Goal: Task Accomplishment & Management: Complete application form

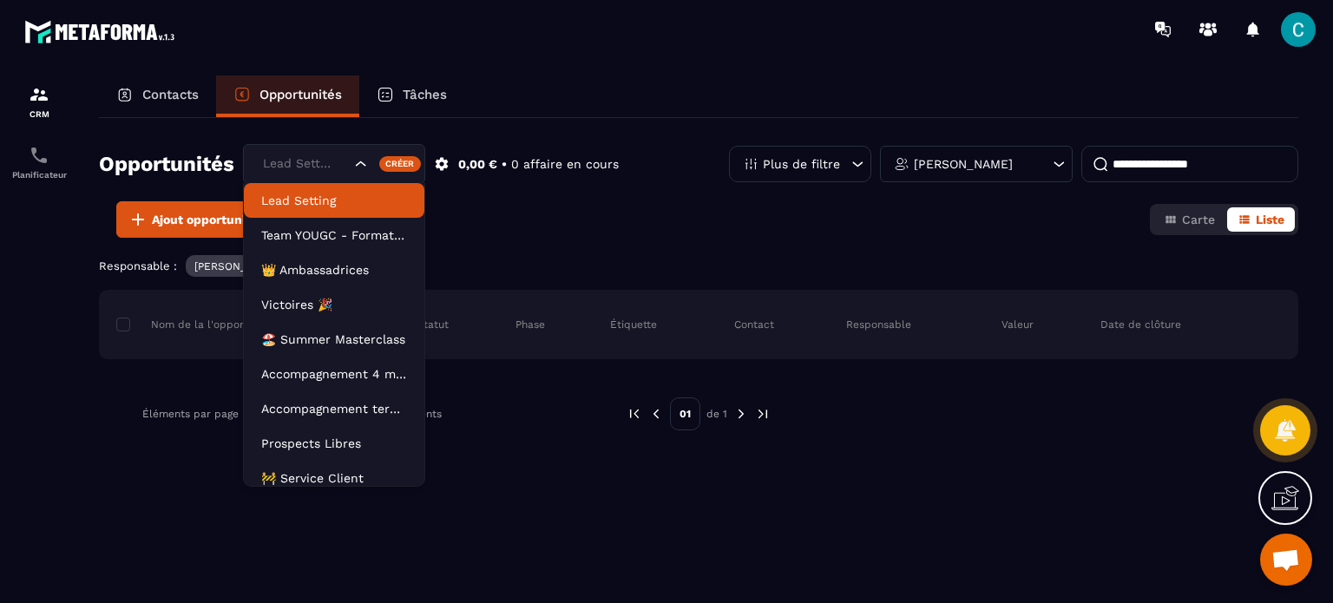
click at [362, 167] on icon "Search for option" at bounding box center [360, 163] width 17 height 17
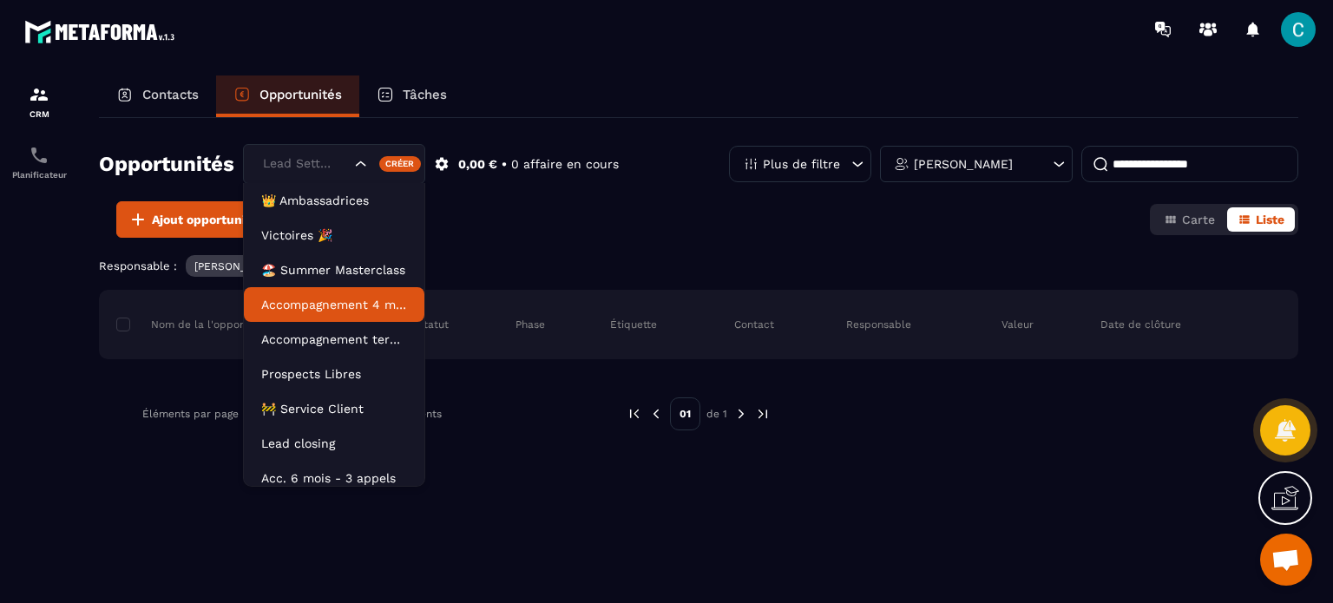
scroll to position [78, 0]
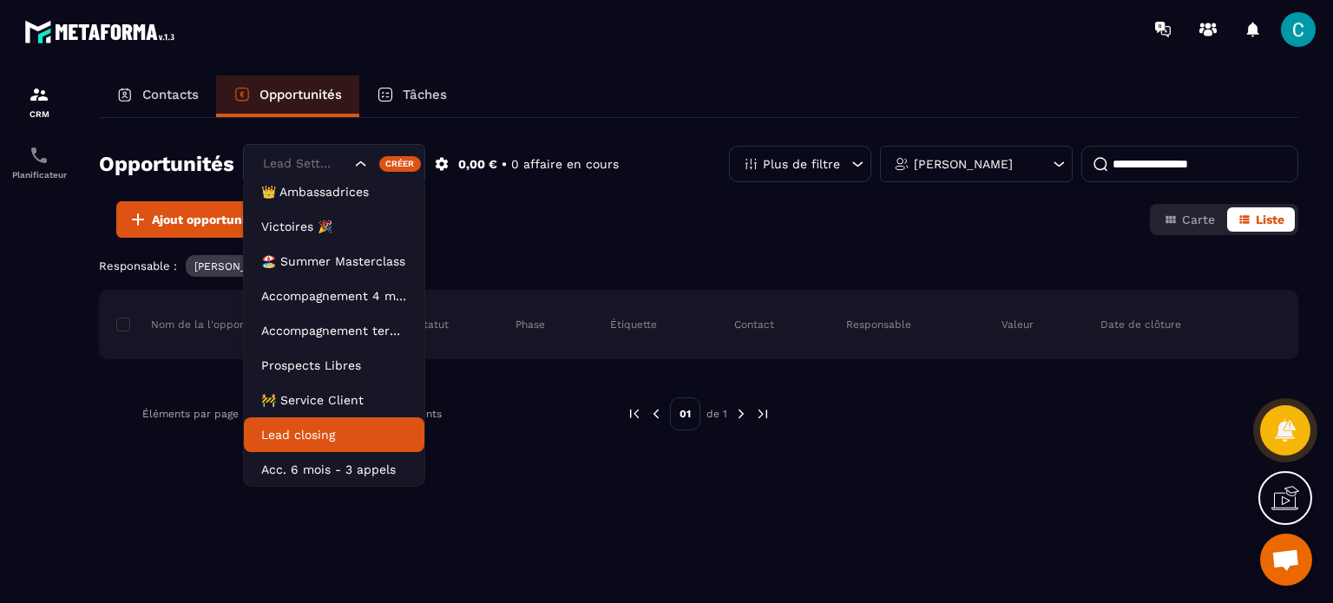
click at [308, 429] on p "Lead closing" at bounding box center [334, 434] width 146 height 17
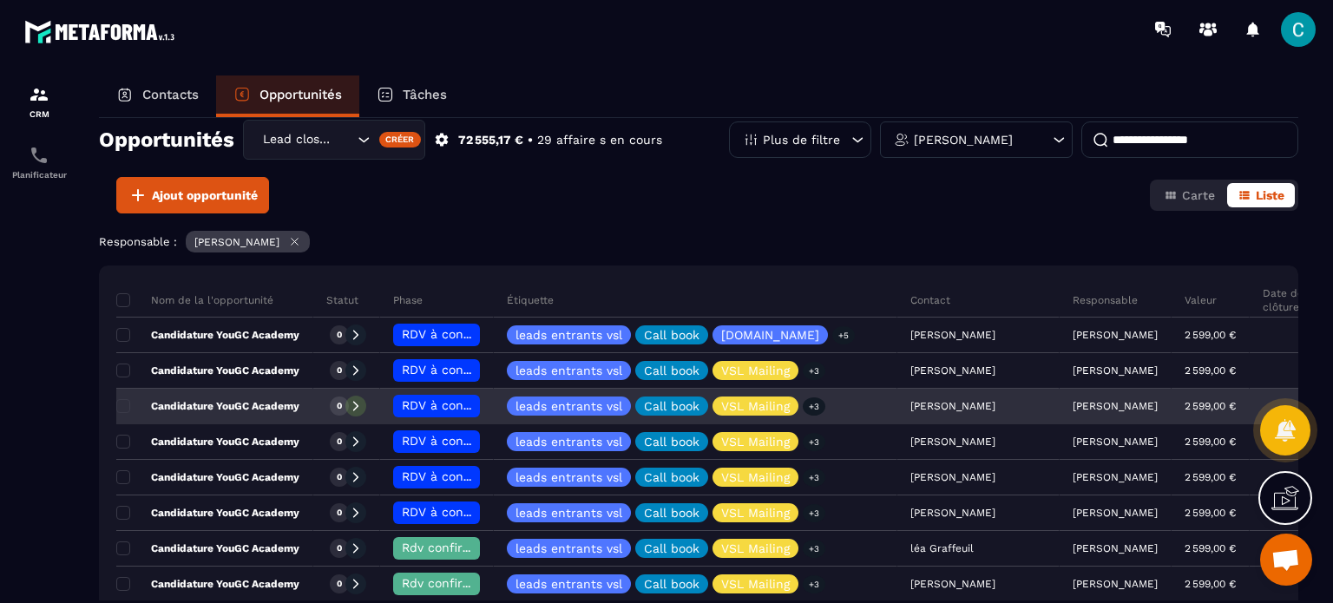
scroll to position [24, 0]
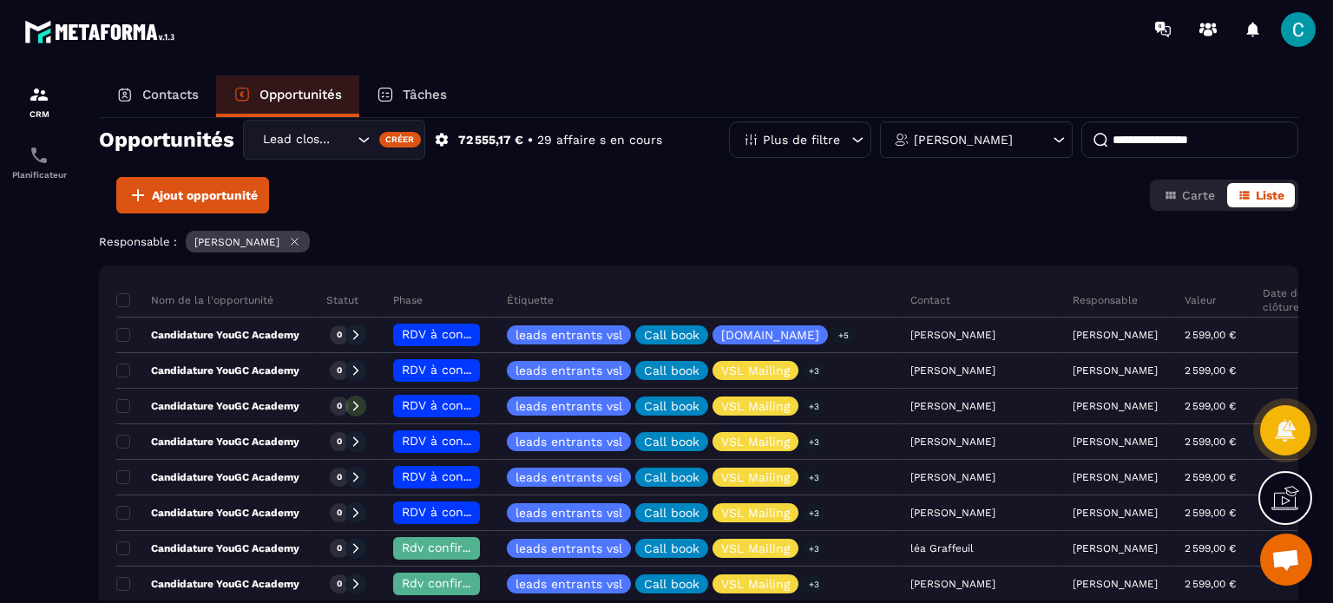
click at [191, 99] on p "Contacts" at bounding box center [170, 95] width 56 height 16
click at [186, 93] on p "Contacts" at bounding box center [170, 95] width 56 height 16
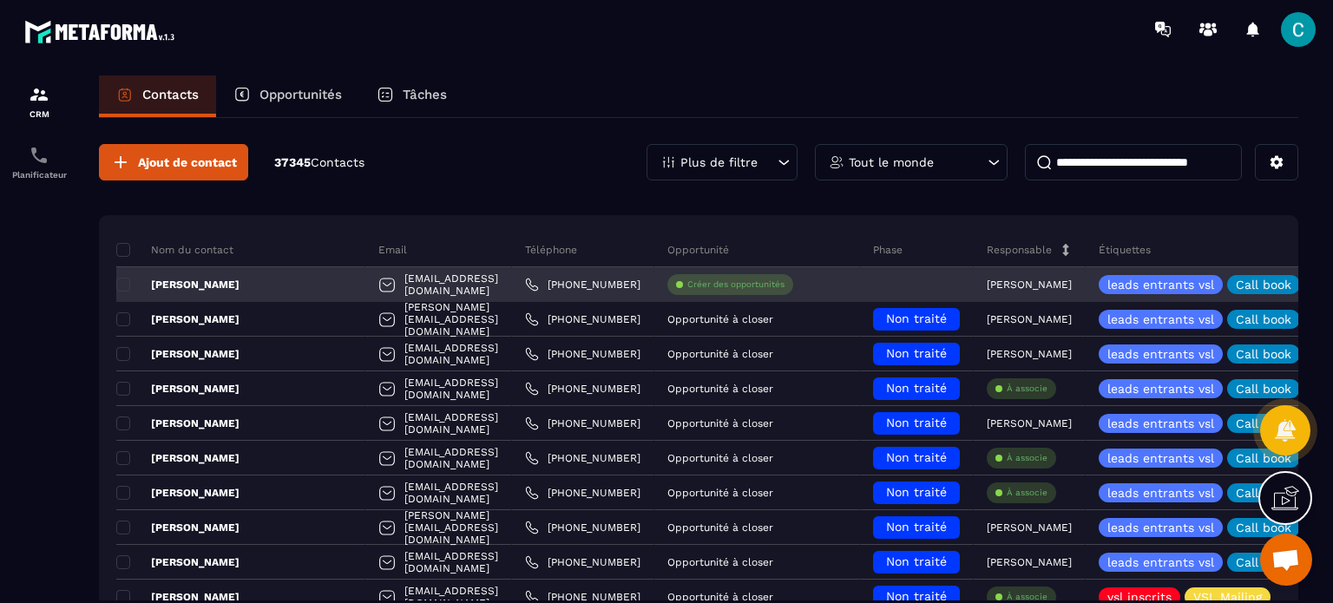
click at [750, 280] on p "Créer des opportunités" at bounding box center [735, 285] width 97 height 12
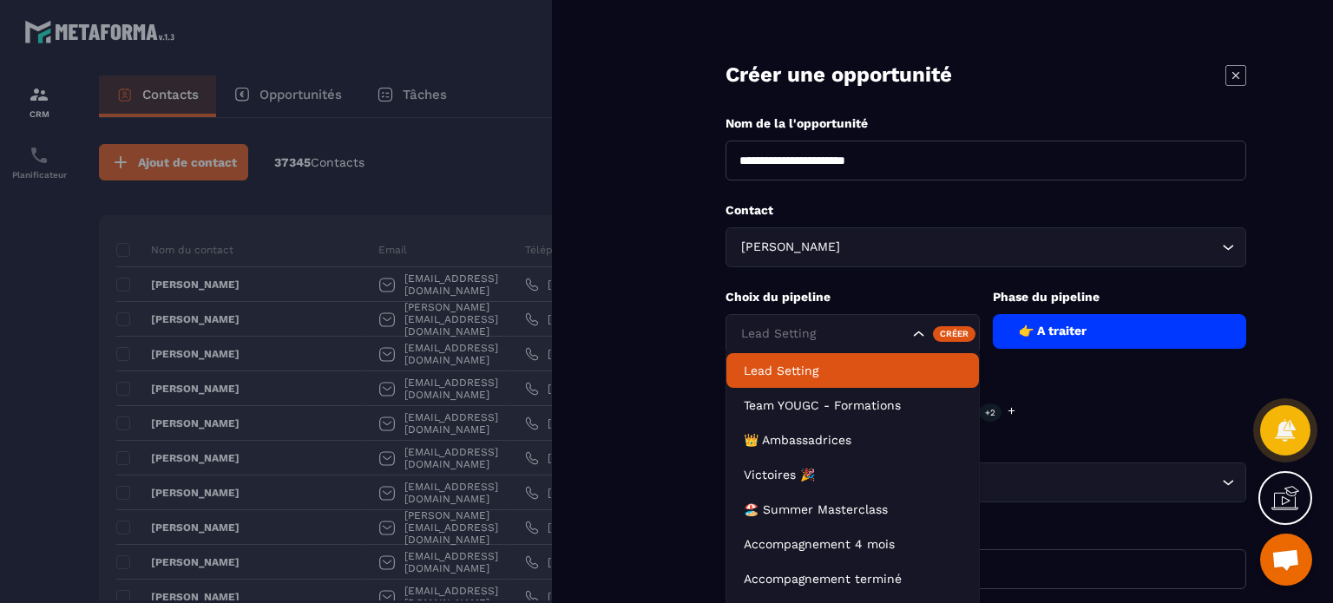
click at [829, 334] on input "Search for option" at bounding box center [823, 333] width 172 height 19
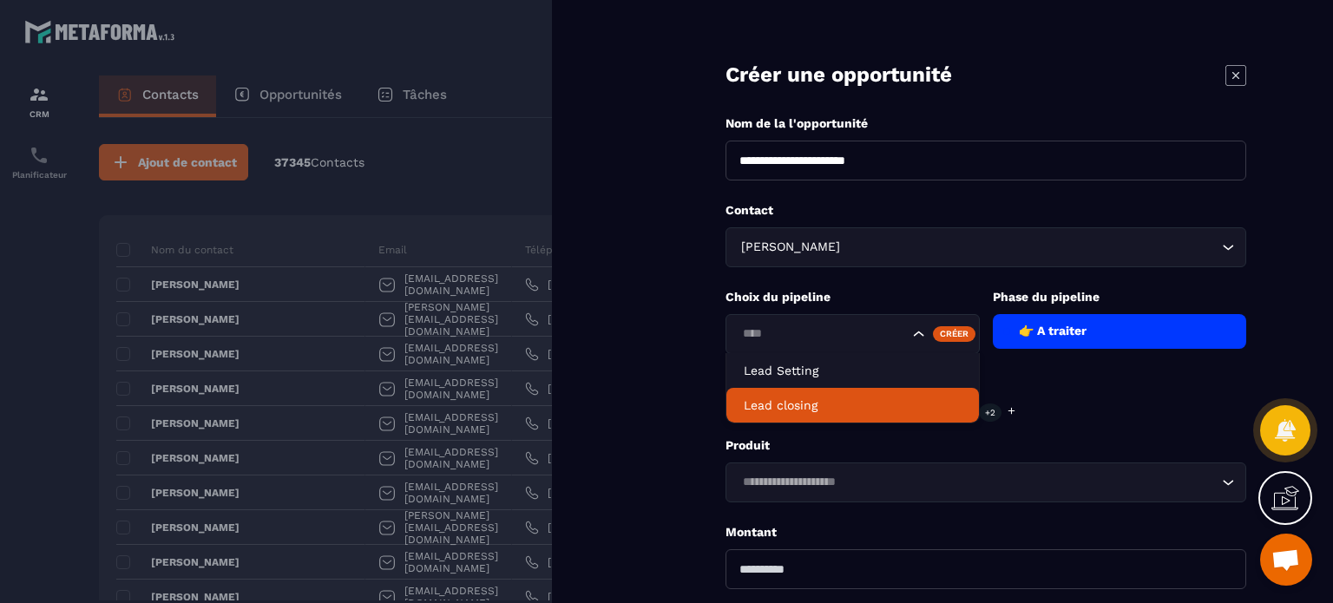
click at [801, 406] on p "Lead closing" at bounding box center [853, 404] width 218 height 17
type input "****"
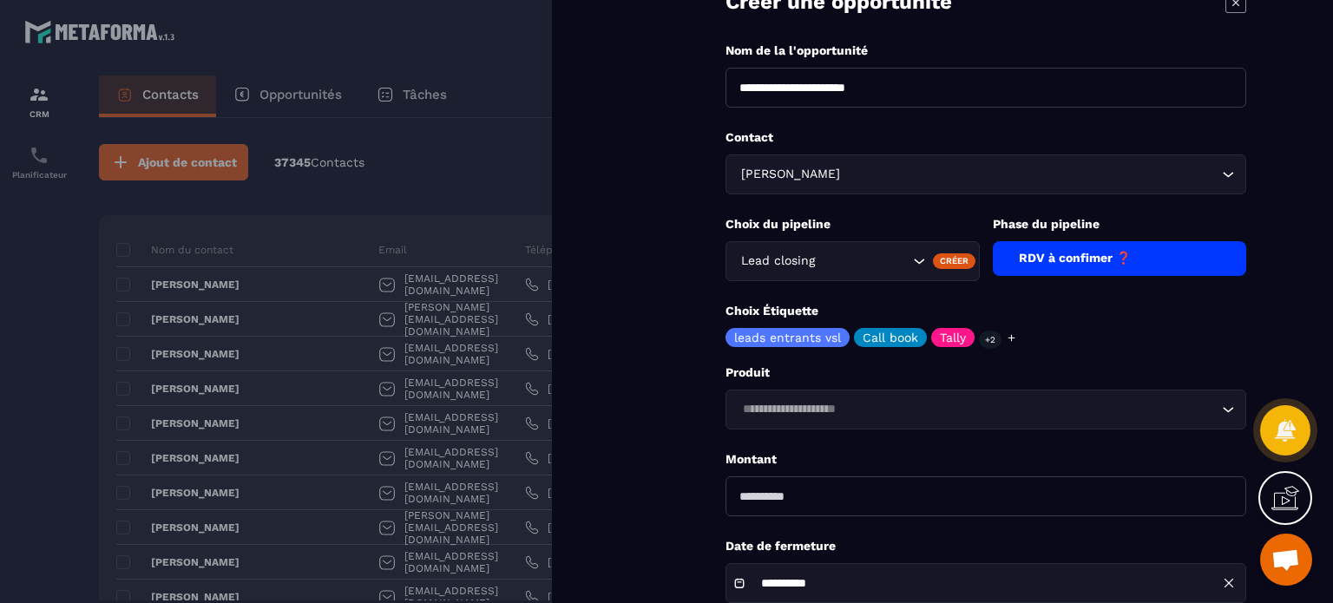
scroll to position [184, 0]
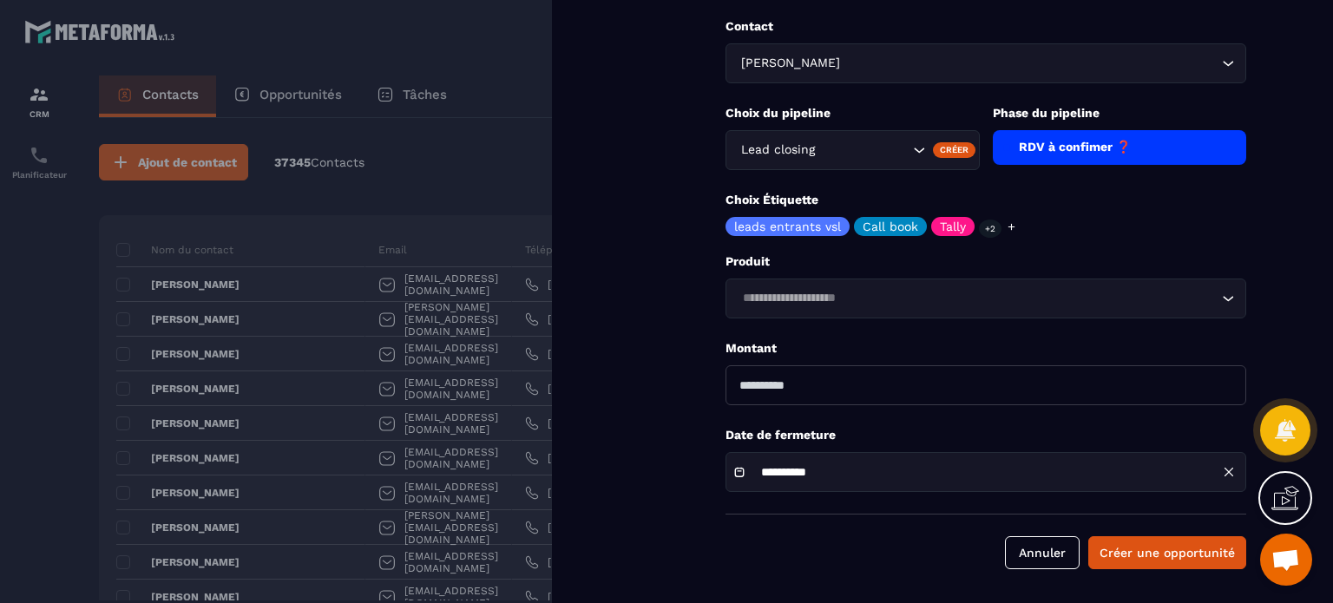
click at [433, 389] on div at bounding box center [666, 301] width 1333 height 603
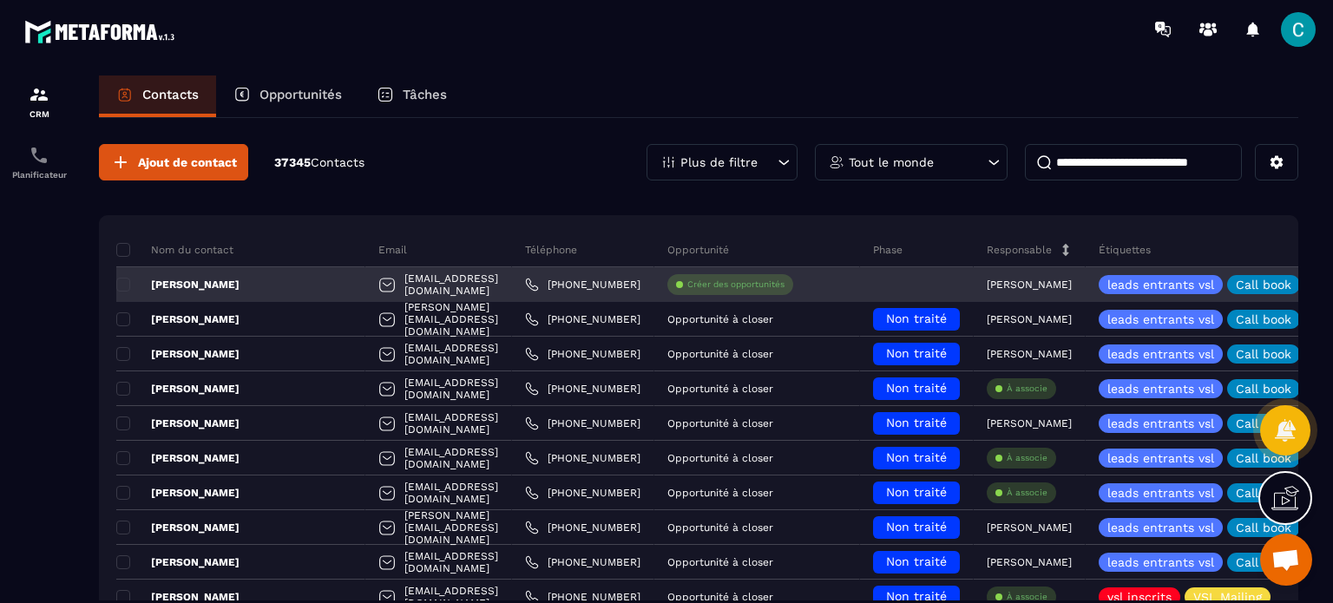
click at [772, 280] on p "Créer des opportunités" at bounding box center [735, 285] width 97 height 12
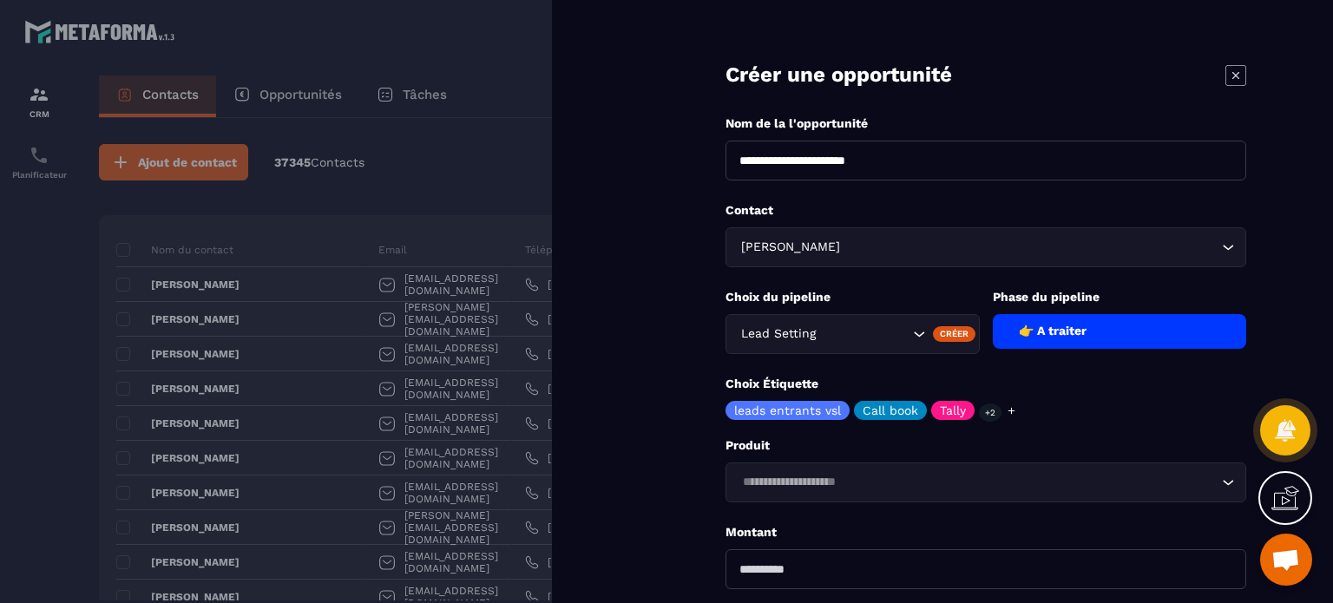
click at [842, 339] on input "Search for option" at bounding box center [863, 333] width 89 height 19
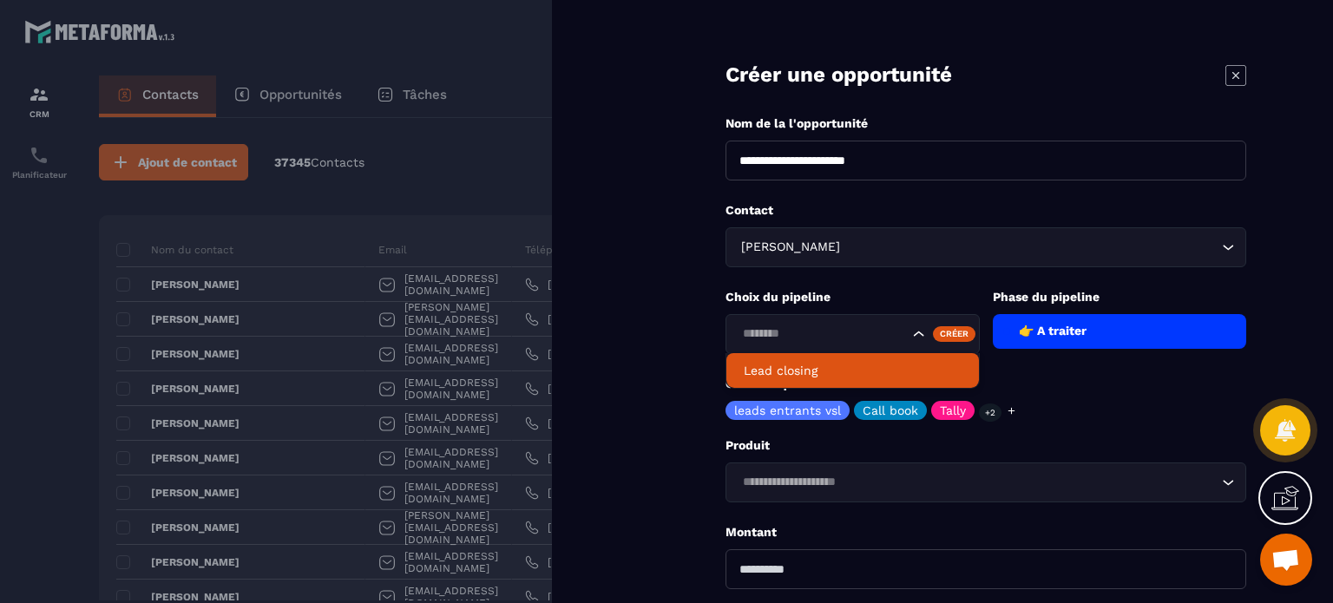
click at [849, 366] on p "Lead closing" at bounding box center [853, 370] width 218 height 17
type input "********"
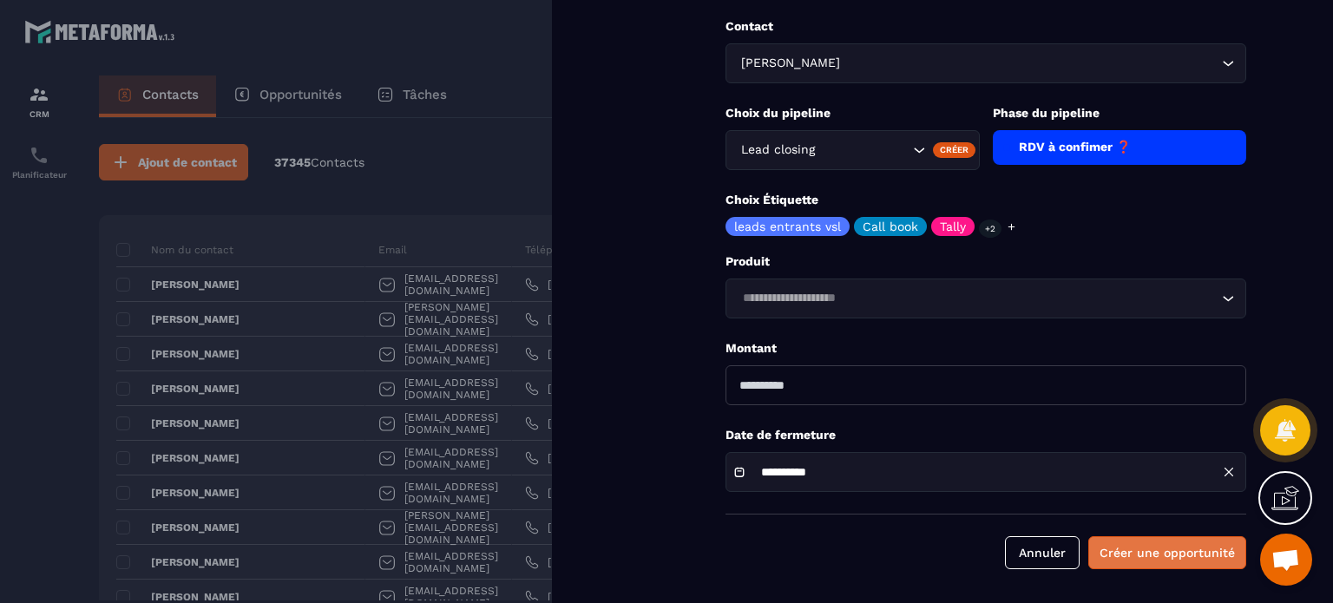
click at [1156, 551] on button "Créer une opportunité" at bounding box center [1167, 552] width 158 height 33
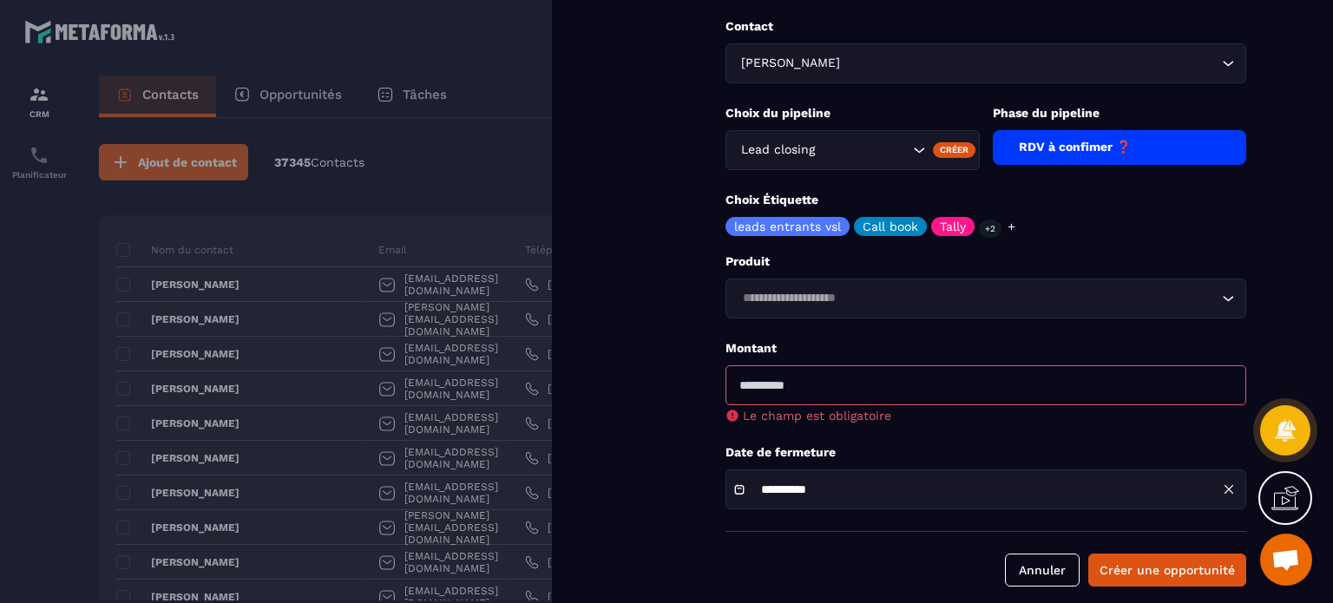
click at [826, 397] on input "number" at bounding box center [985, 385] width 521 height 40
type input "****"
click at [1184, 558] on button "Créer une opportunité" at bounding box center [1167, 570] width 158 height 33
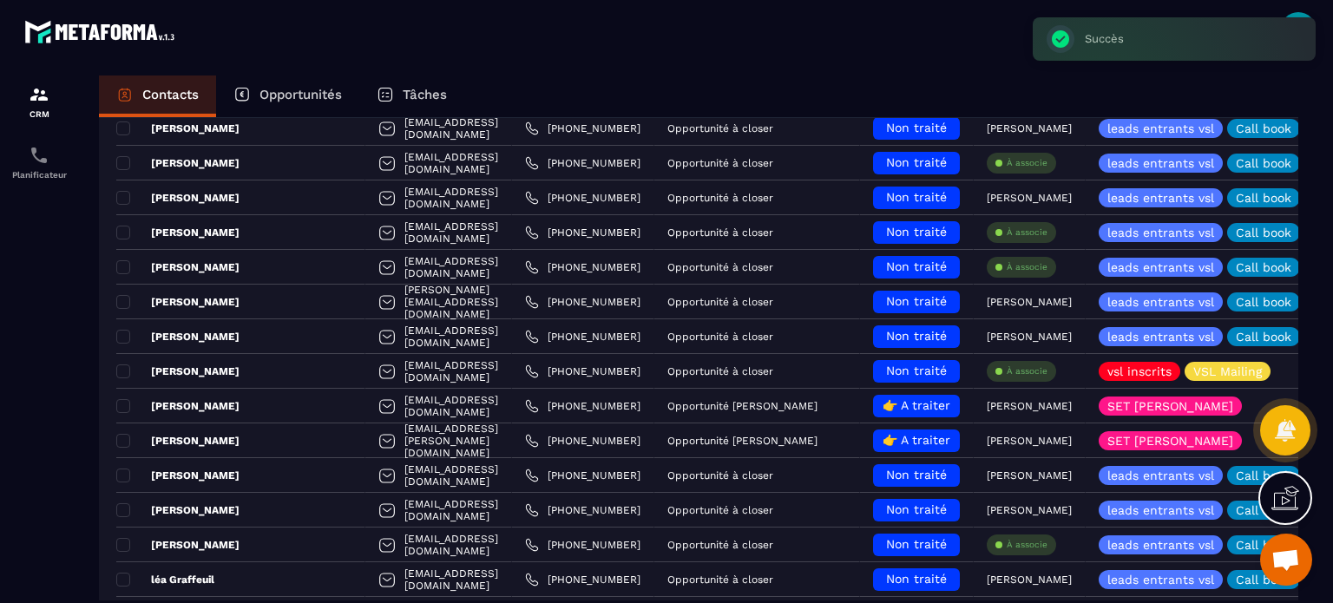
scroll to position [0, 0]
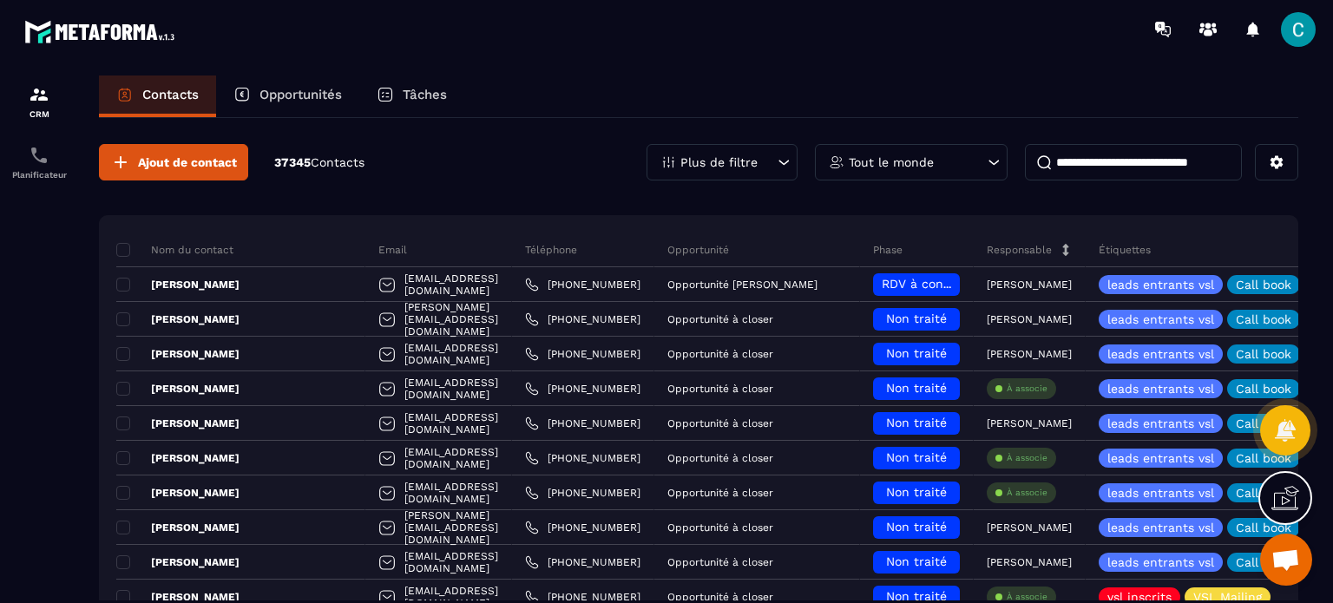
click at [308, 85] on div "Opportunités" at bounding box center [287, 96] width 143 height 42
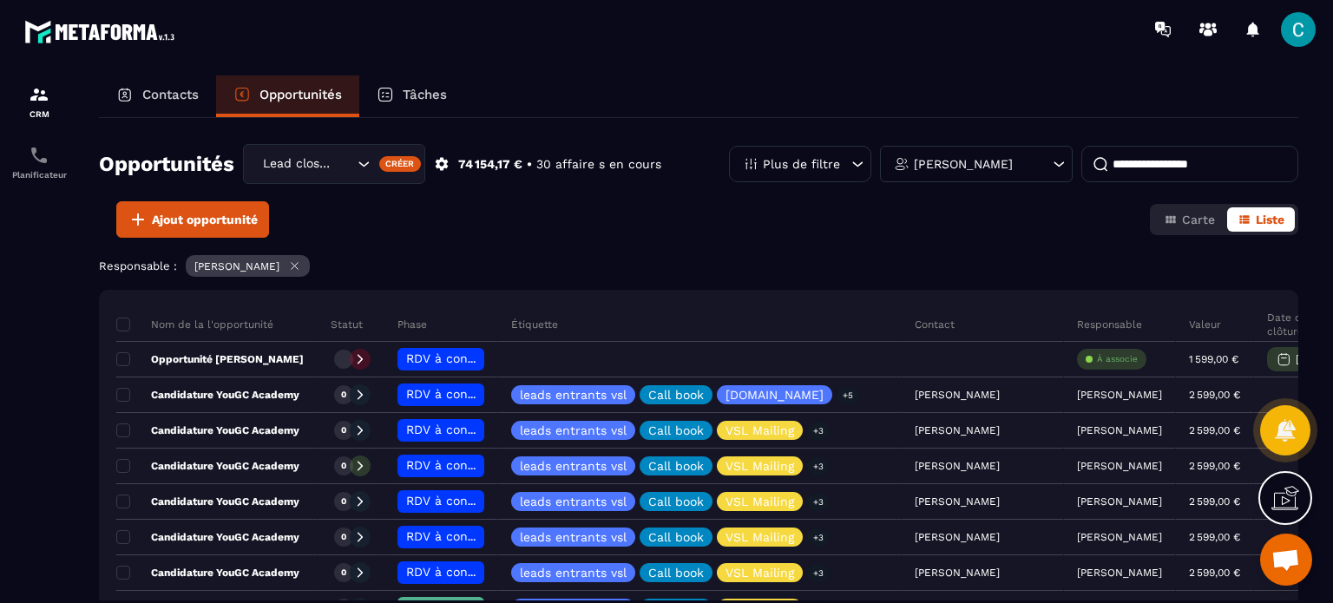
click at [364, 162] on icon "Search for option" at bounding box center [363, 163] width 17 height 17
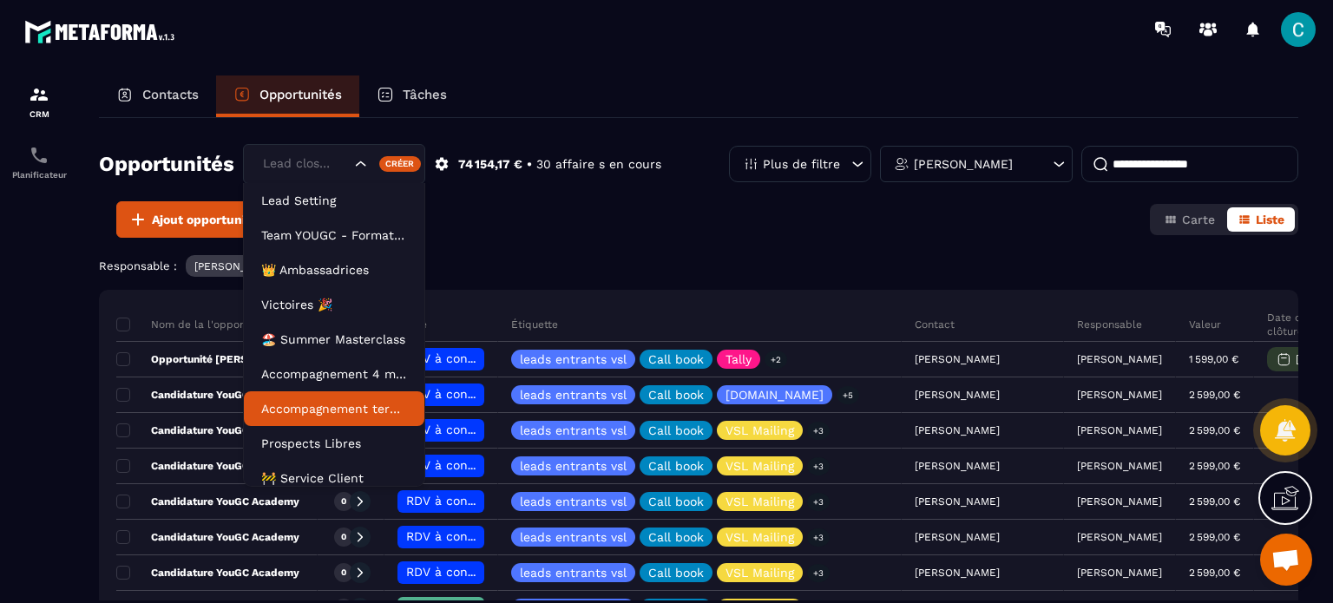
scroll to position [78, 0]
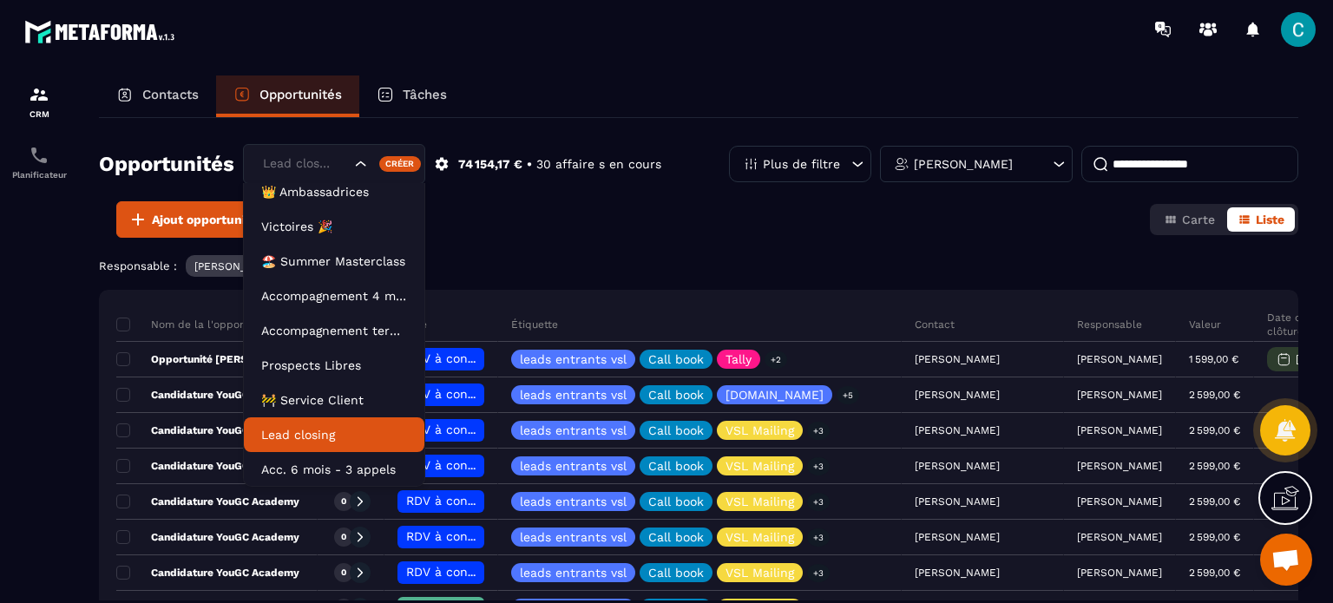
click at [307, 441] on p "Lead closing" at bounding box center [334, 434] width 146 height 17
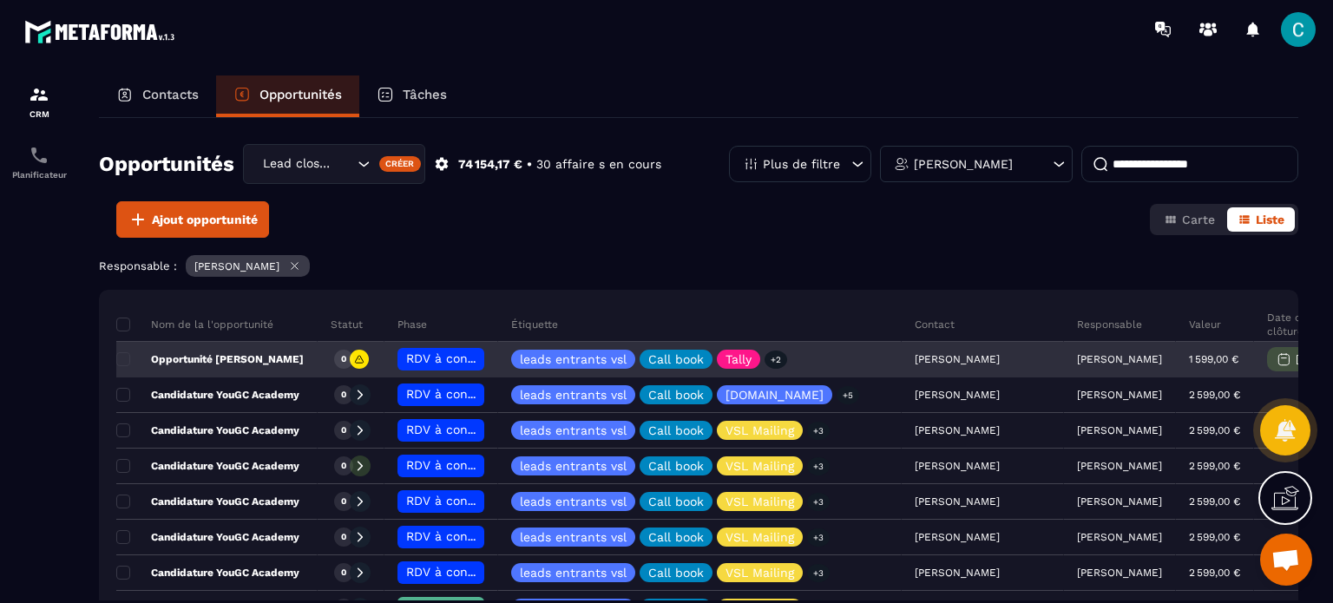
click at [902, 359] on div "[PERSON_NAME]" at bounding box center [982, 360] width 162 height 35
